Goal: Check status: Check status

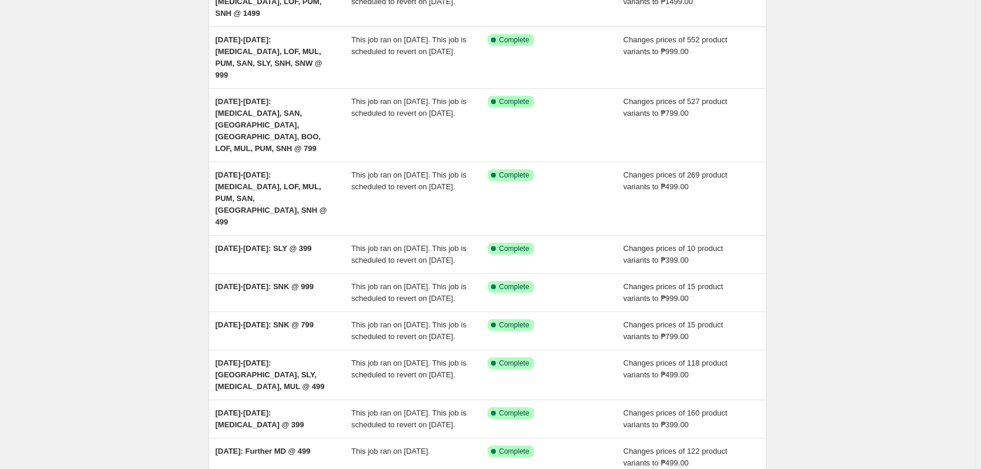
scroll to position [176, 0]
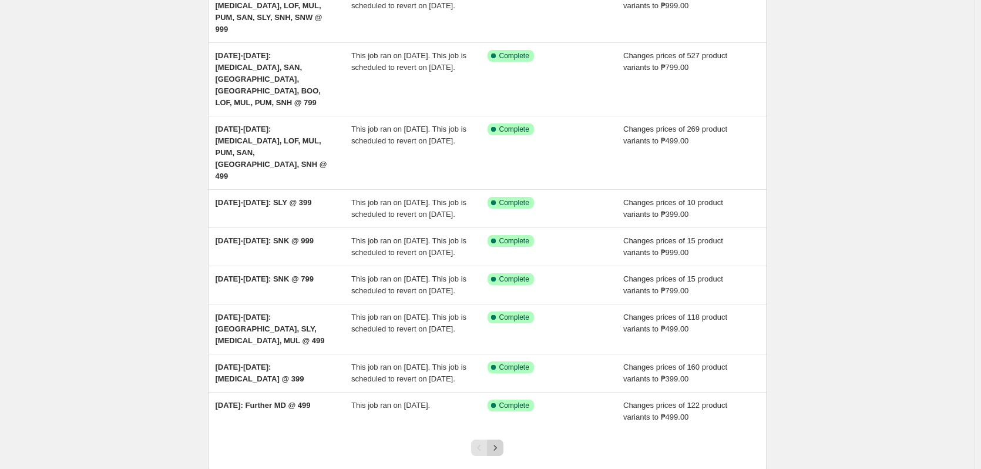
click at [501, 442] on icon "Next" at bounding box center [495, 448] width 12 height 12
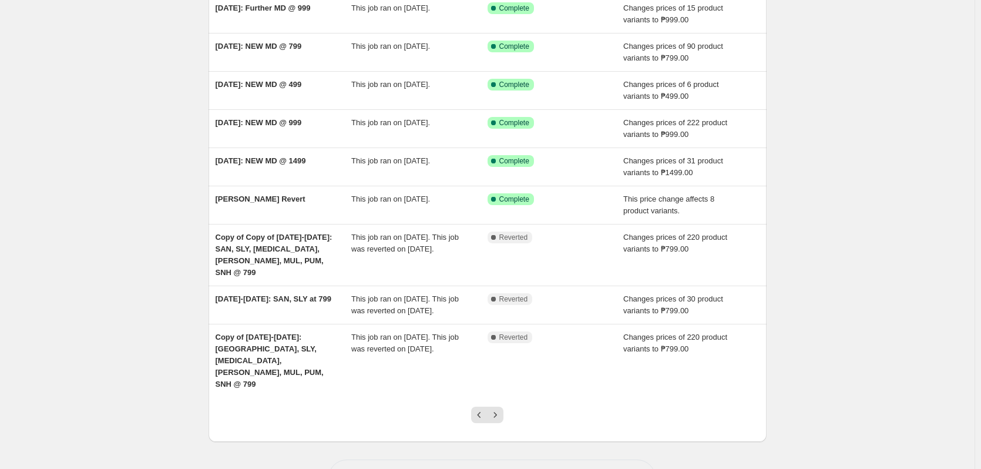
scroll to position [171, 0]
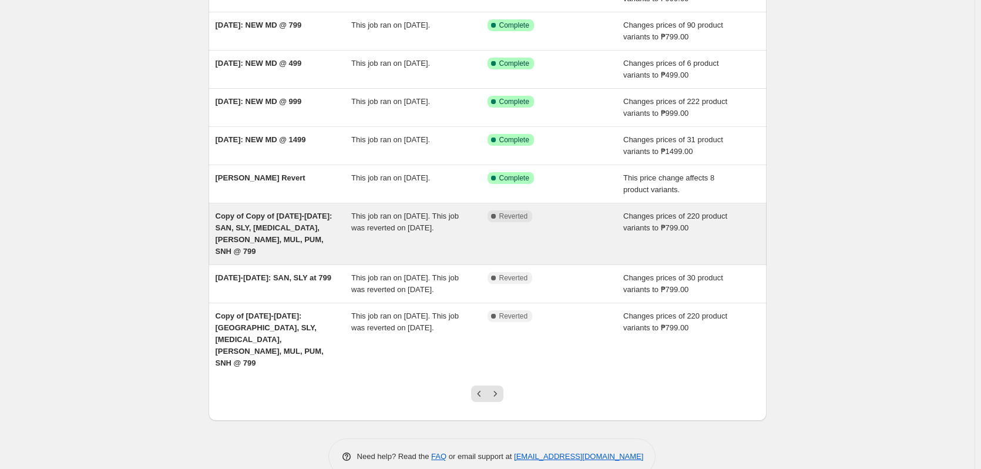
click at [595, 229] on div "Complete Reverted" at bounding box center [555, 233] width 136 height 47
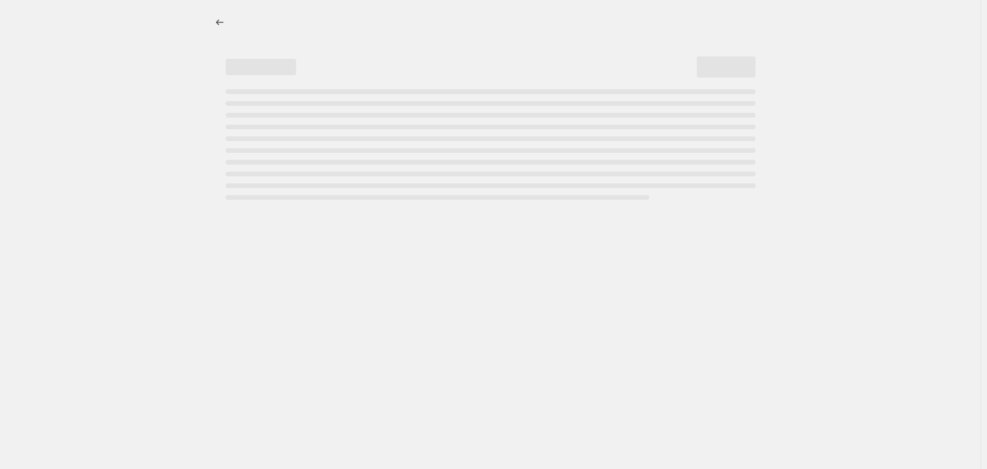
select select "no_change"
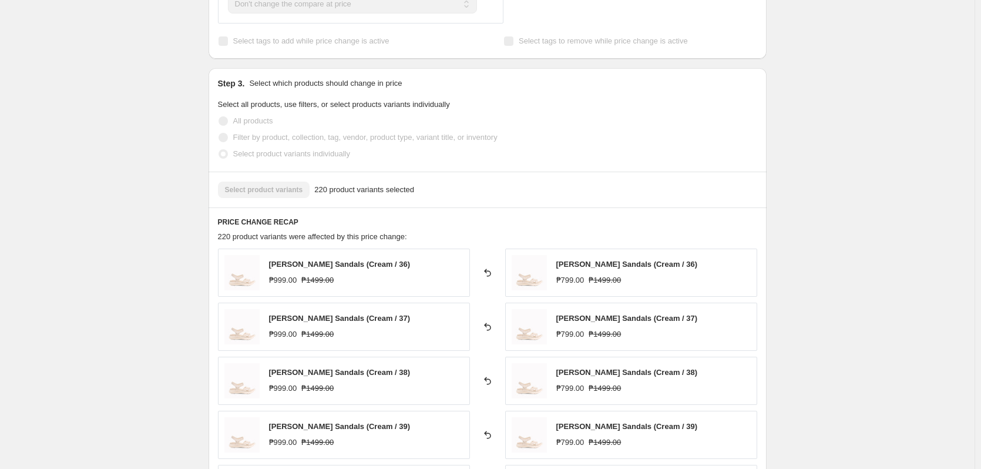
scroll to position [587, 0]
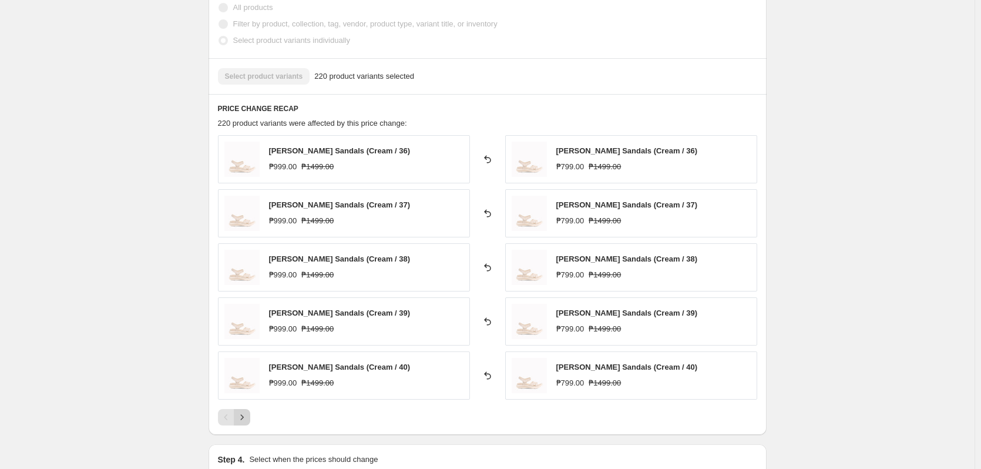
click at [248, 411] on icon "Next" at bounding box center [242, 417] width 12 height 12
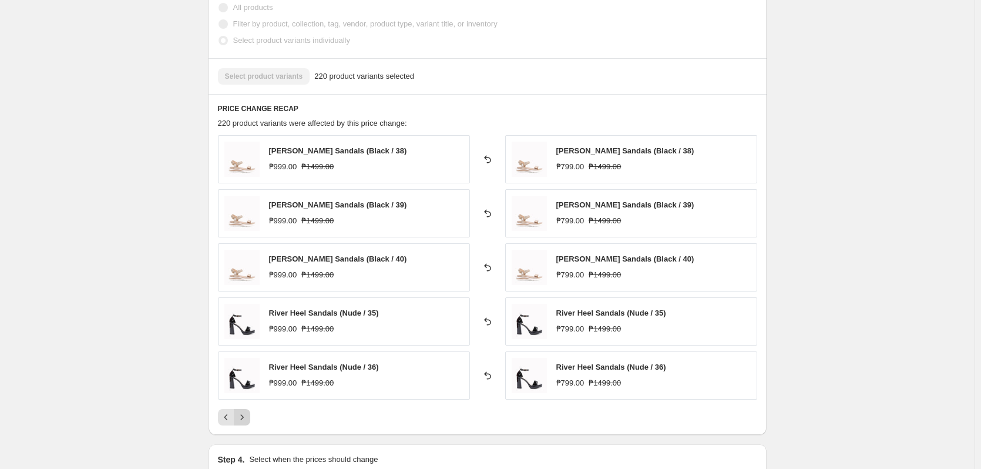
click at [248, 411] on icon "Next" at bounding box center [242, 417] width 12 height 12
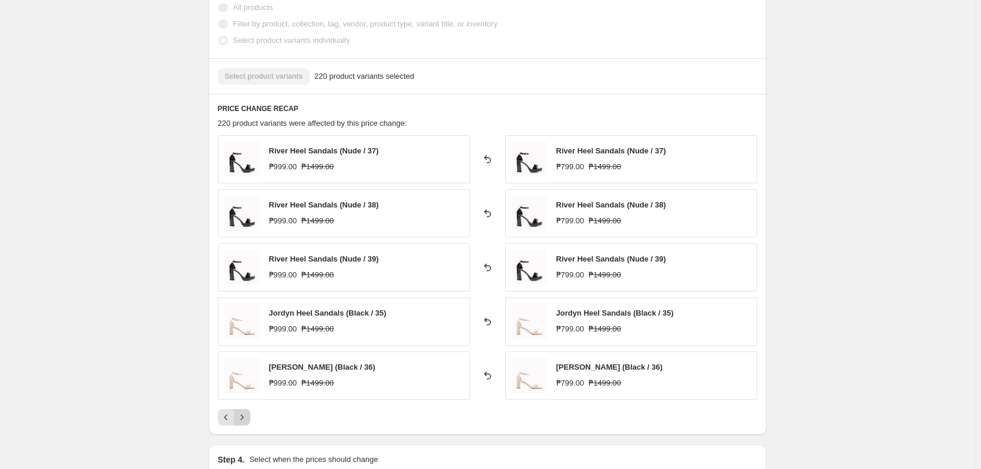
click at [248, 411] on icon "Next" at bounding box center [242, 417] width 12 height 12
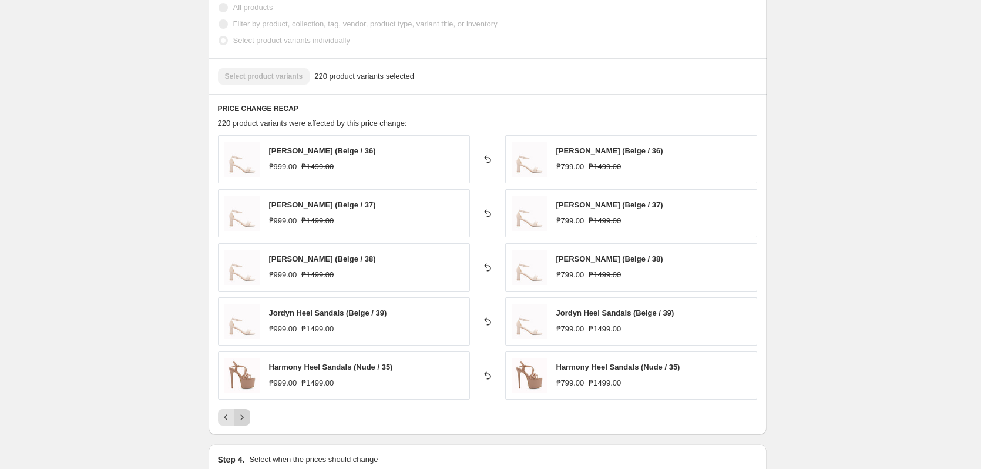
click at [248, 411] on icon "Next" at bounding box center [242, 417] width 12 height 12
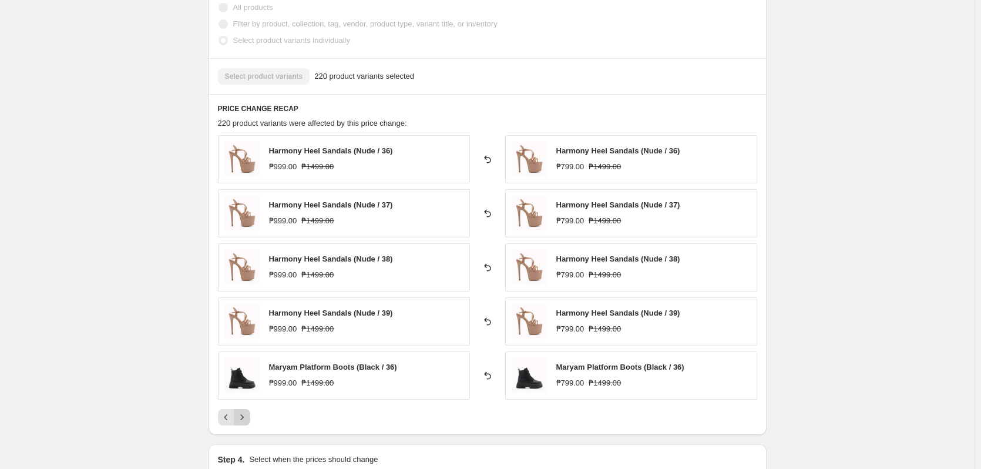
click at [248, 411] on icon "Next" at bounding box center [242, 417] width 12 height 12
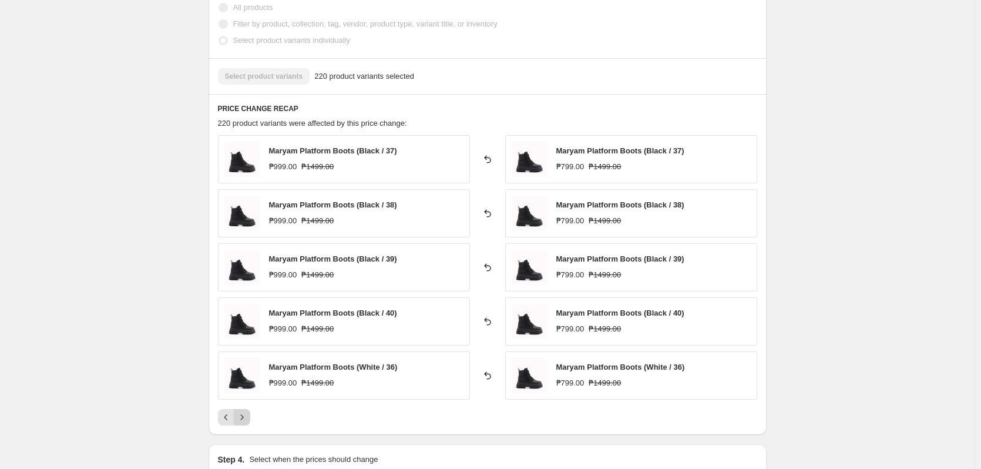
click at [248, 411] on icon "Next" at bounding box center [242, 417] width 12 height 12
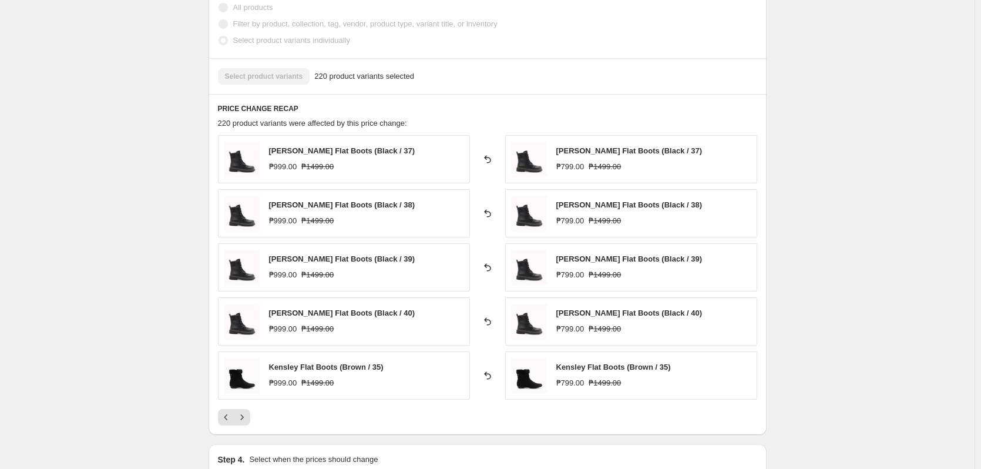
click at [194, 294] on div "Copy of Copy of [DATE]-[DATE]: SAN, SLY, [MEDICAL_DATA], [PERSON_NAME], MUL, PU…" at bounding box center [487, 112] width 974 height 1398
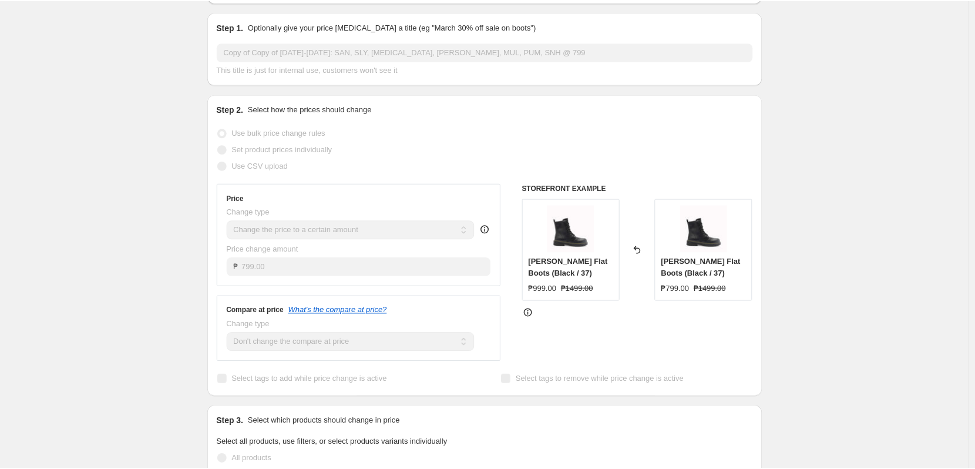
scroll to position [0, 0]
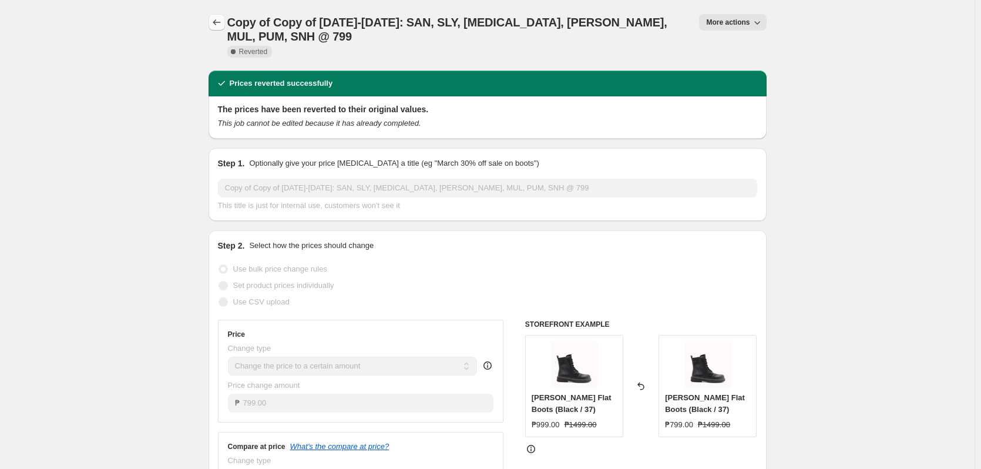
click at [223, 19] on icon "Price change jobs" at bounding box center [217, 22] width 12 height 12
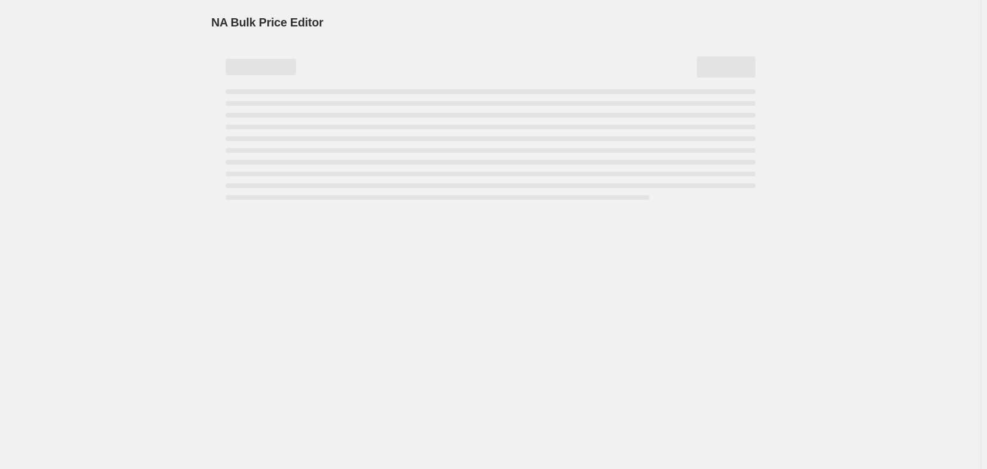
click at [855, 159] on div "NA Bulk Price Editor. This page is ready NA Bulk Price Editor" at bounding box center [490, 234] width 980 height 469
